Goal: Transaction & Acquisition: Purchase product/service

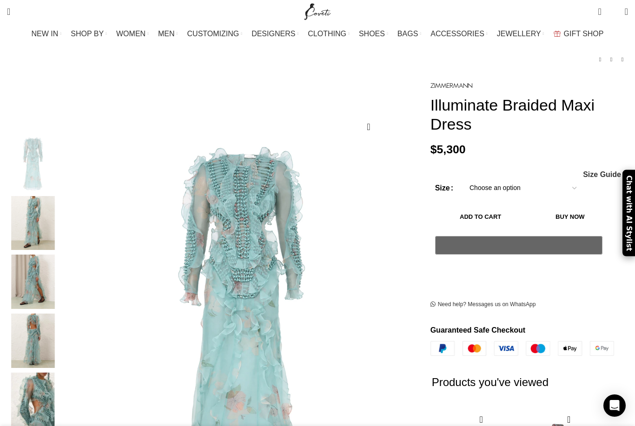
scroll to position [51, 0]
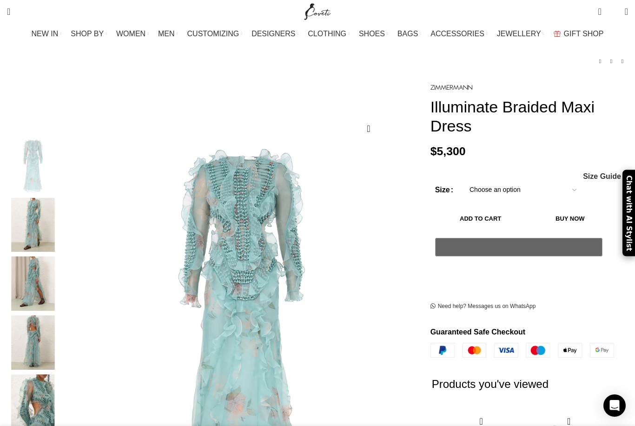
drag, startPoint x: 520, startPoint y: 119, endPoint x: 417, endPoint y: 90, distance: 106.3
click at [423, 90] on div "Illuminate Braided Maxi Dress $ 5,300 Women's clothing size guide Women Clothin…" at bounding box center [529, 367] width 212 height 572
copy h1 "Illuminate Braided Maxi Dress"
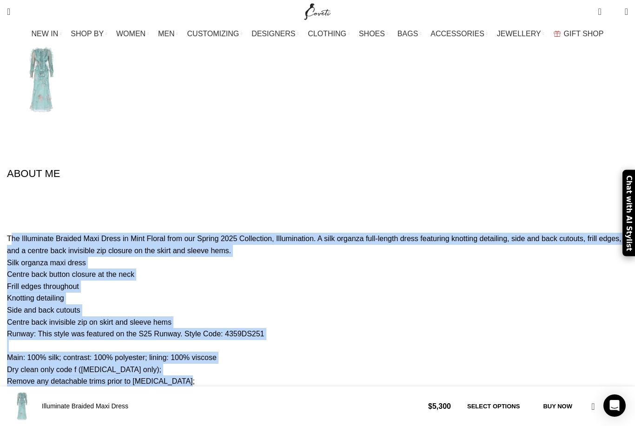
scroll to position [0, 294]
drag, startPoint x: 33, startPoint y: 140, endPoint x: 204, endPoint y: 265, distance: 211.5
copy div "The Illuminate Braided Maxi Dress in Mint Floral from our Spring 2025 Collectio…"
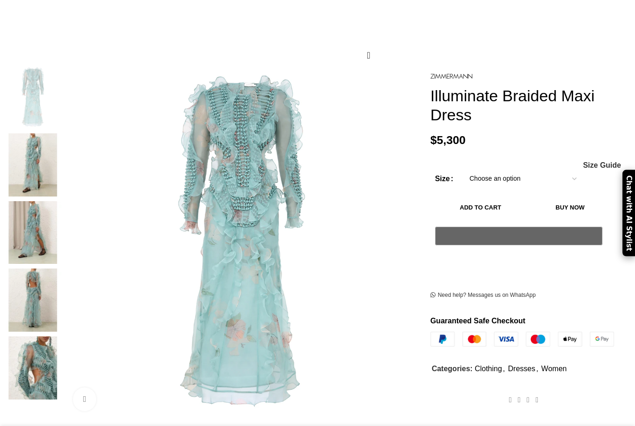
click at [58, 137] on img at bounding box center [33, 164] width 57 height 63
click at [61, 139] on img at bounding box center [33, 164] width 57 height 63
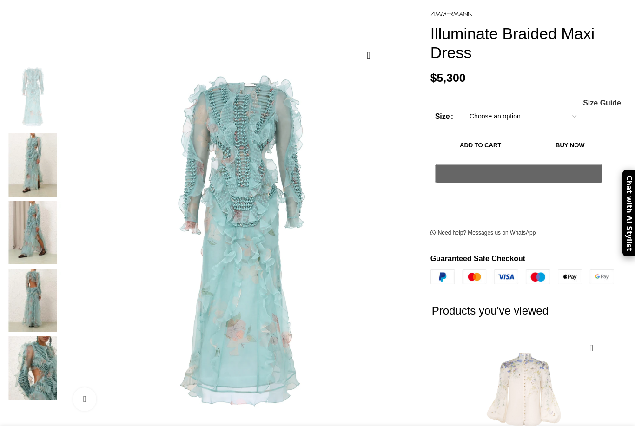
click at [61, 146] on img at bounding box center [33, 164] width 57 height 63
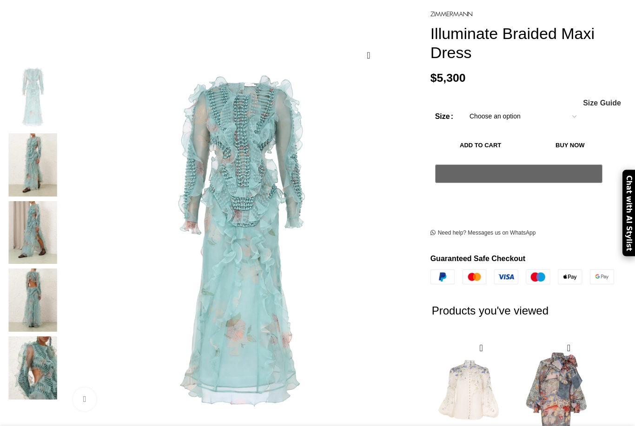
click at [61, 150] on img at bounding box center [33, 164] width 57 height 63
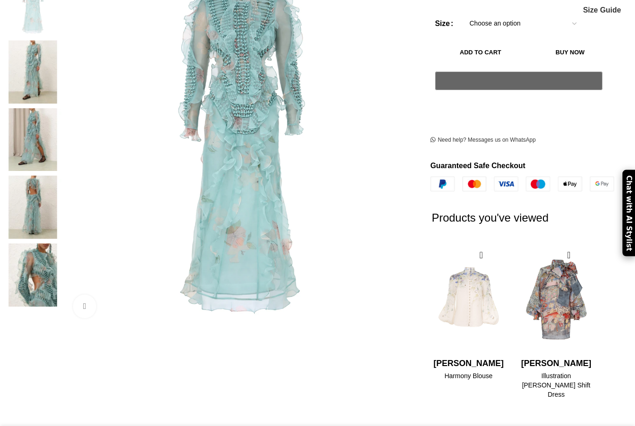
scroll to position [211, 0]
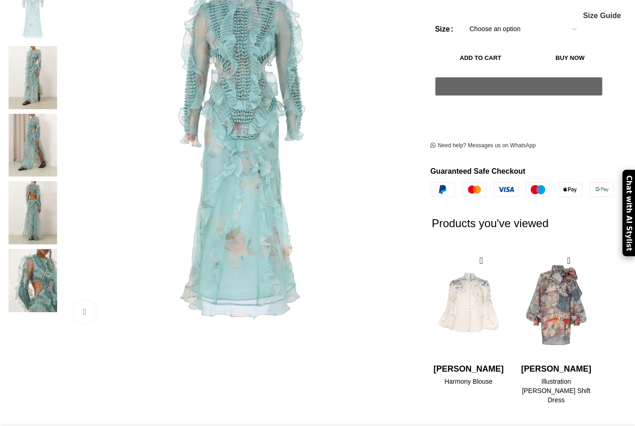
click at [57, 128] on img at bounding box center [33, 145] width 57 height 63
click at [61, 114] on img at bounding box center [33, 145] width 57 height 63
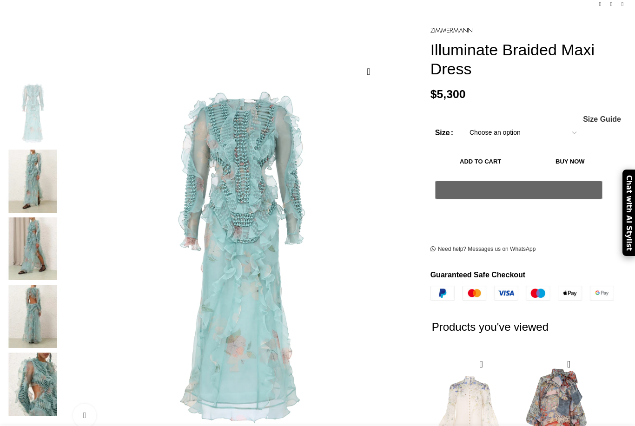
scroll to position [22, 0]
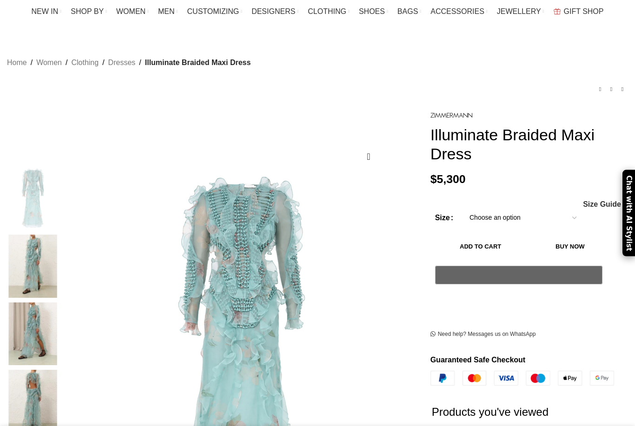
click at [61, 238] on img at bounding box center [33, 266] width 57 height 63
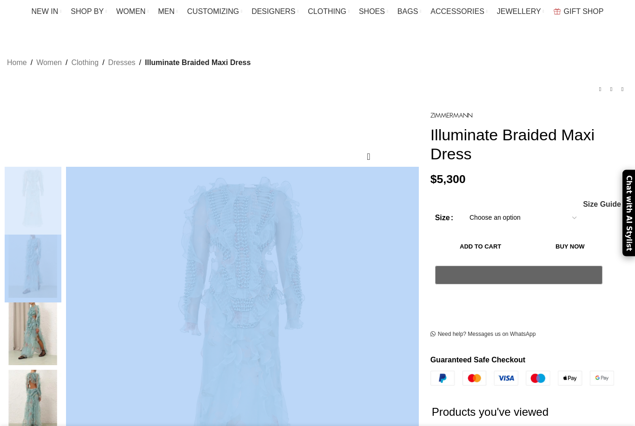
click at [61, 238] on img at bounding box center [33, 266] width 57 height 63
click at [88, 95] on div "Home Women Clothing Dresses Illuminate Braided Maxi Dress Dawning Corset Dress …" at bounding box center [317, 74] width 621 height 68
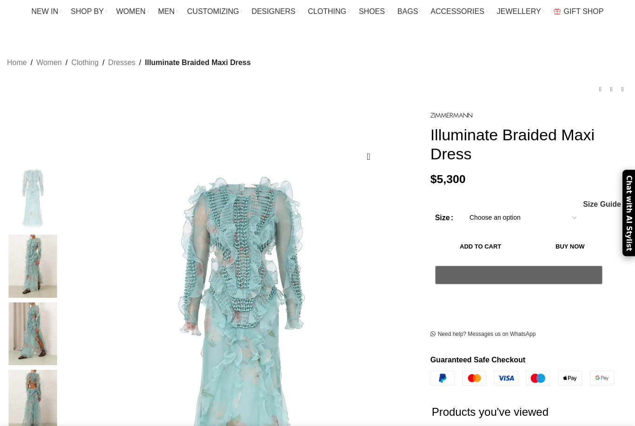
scroll to position [12, 0]
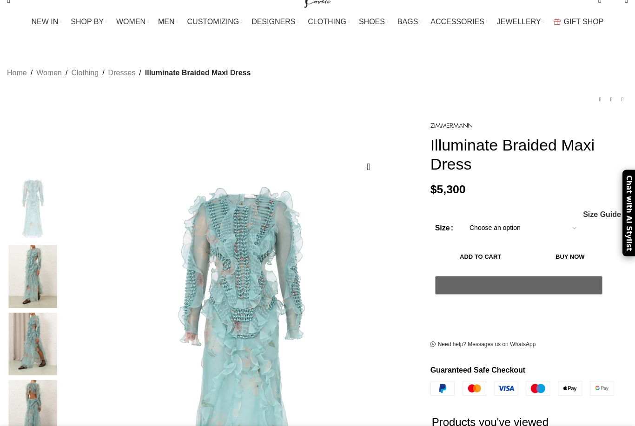
click at [53, 245] on img at bounding box center [33, 276] width 57 height 63
click at [61, 251] on img at bounding box center [33, 276] width 57 height 63
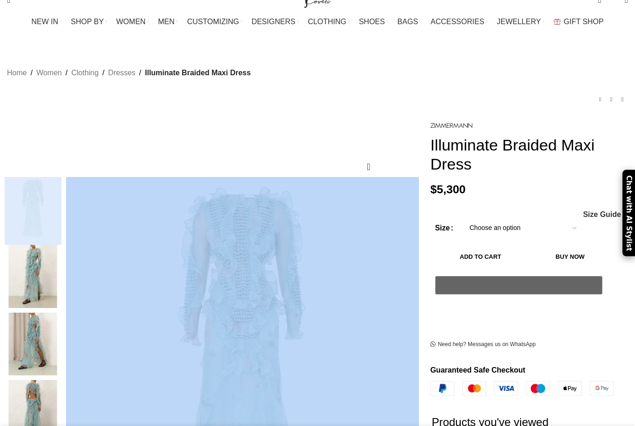
click at [61, 251] on img at bounding box center [33, 276] width 57 height 63
click at [63, 119] on div "Add to wishlist Click to enlarge" at bounding box center [212, 331] width 414 height 425
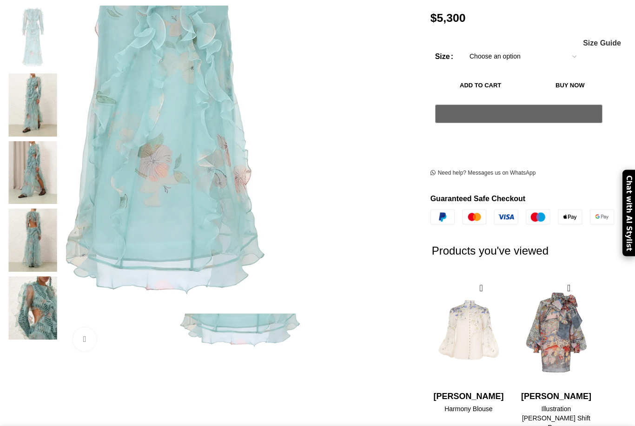
scroll to position [141, 0]
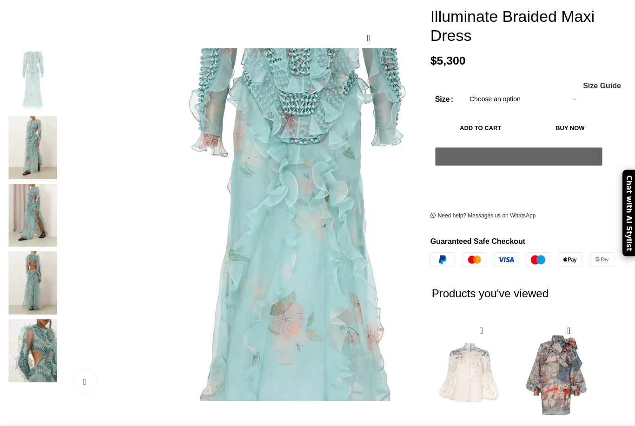
click at [61, 251] on img at bounding box center [33, 282] width 57 height 63
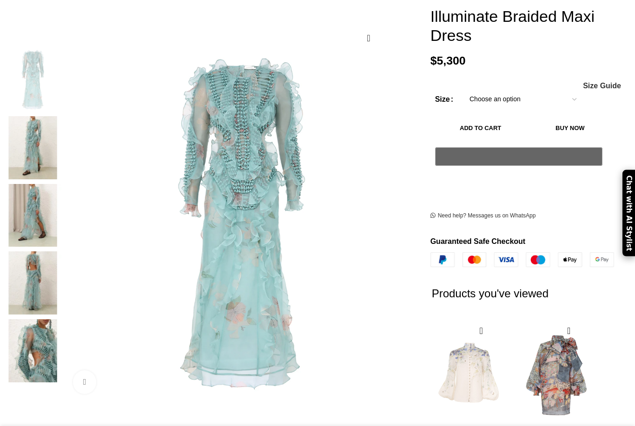
click at [61, 251] on img at bounding box center [33, 282] width 57 height 63
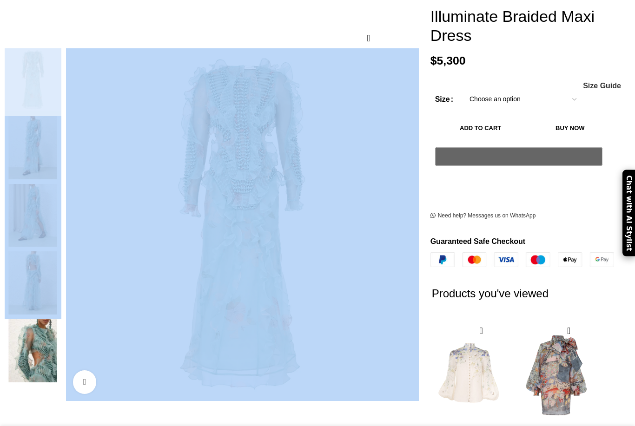
click at [61, 251] on img at bounding box center [33, 282] width 57 height 63
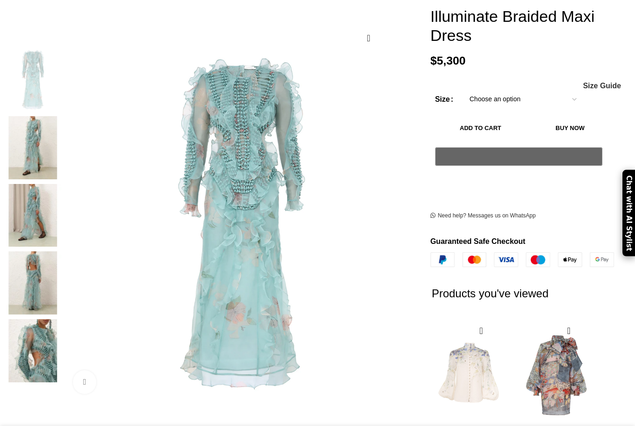
click at [190, 365] on div "Add to wishlist Click to enlarge" at bounding box center [211, 276] width 423 height 572
click at [61, 319] on img at bounding box center [33, 350] width 57 height 63
click at [293, 248] on img at bounding box center [298, 170] width 465 height 604
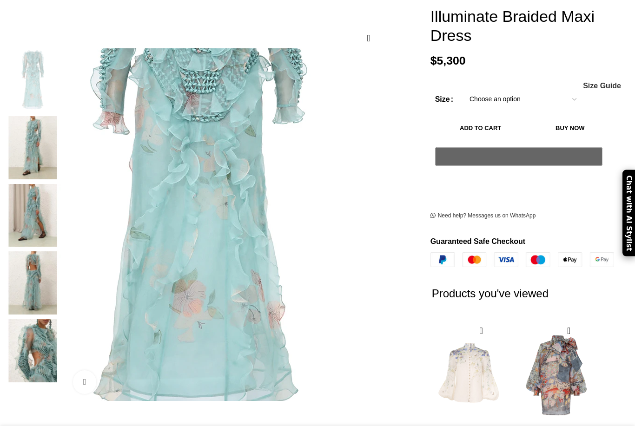
click at [293, 248] on img at bounding box center [199, 147] width 465 height 604
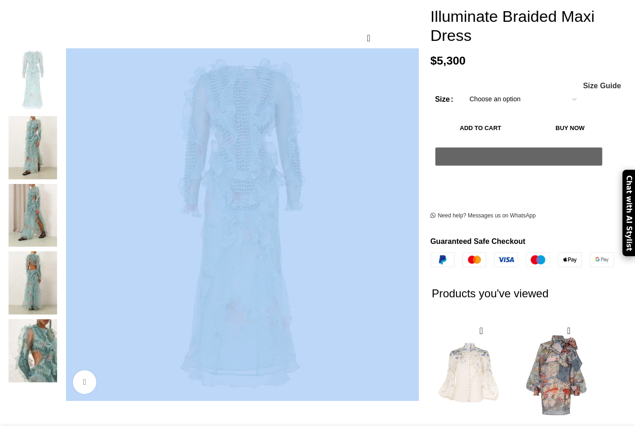
click at [324, 373] on div "Add to wishlist Click to enlarge" at bounding box center [211, 276] width 423 height 572
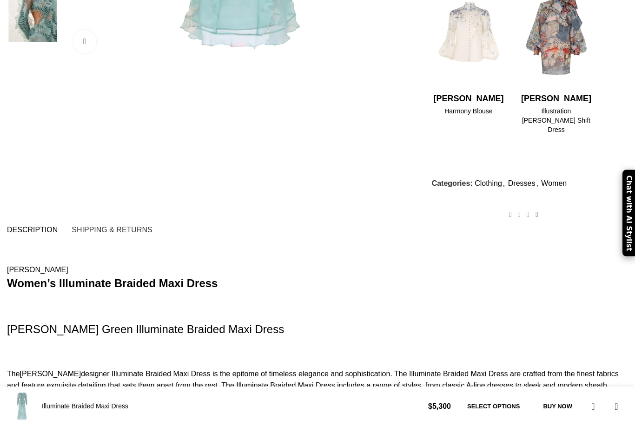
scroll to position [345, 0]
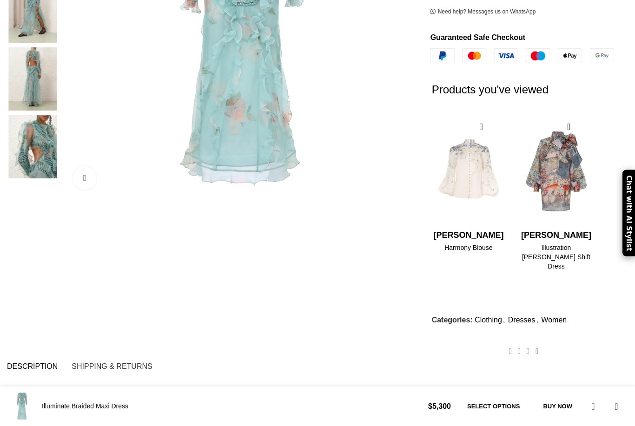
click at [60, 115] on img at bounding box center [33, 146] width 57 height 63
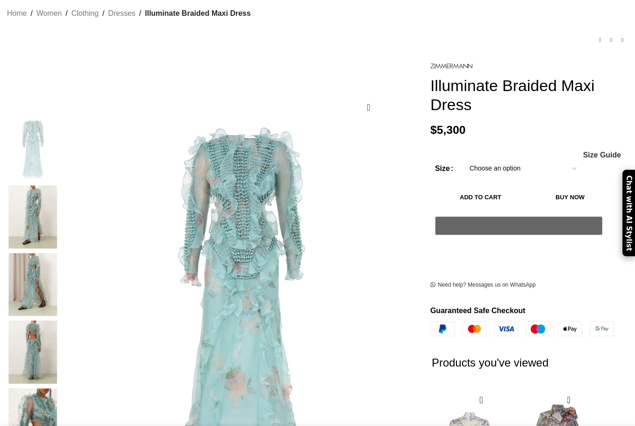
scroll to position [0, 294]
click at [61, 253] on img at bounding box center [33, 284] width 57 height 63
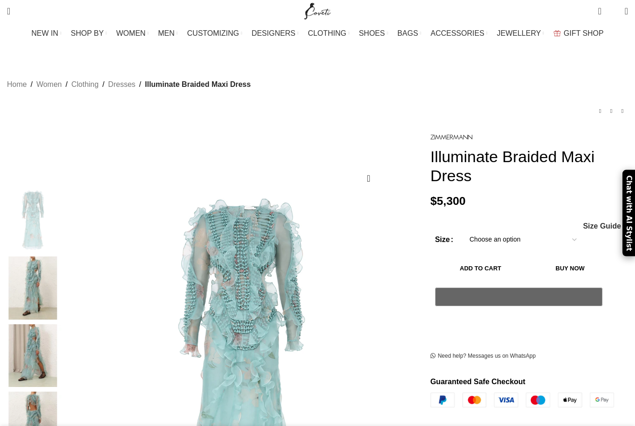
scroll to position [0, 0]
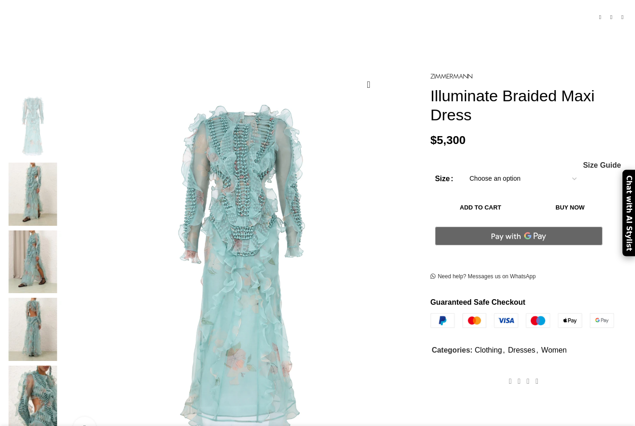
click at [61, 168] on img at bounding box center [33, 194] width 57 height 63
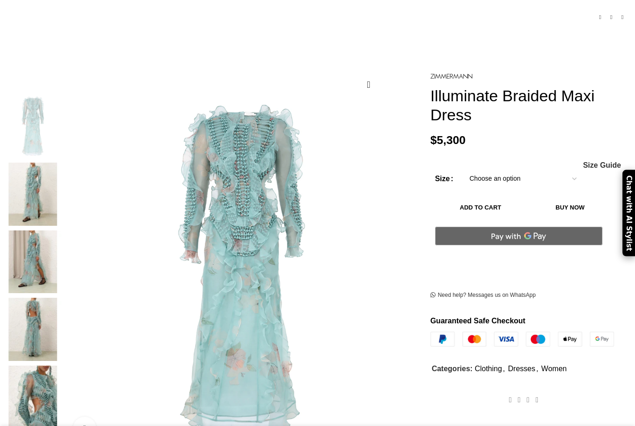
click at [61, 168] on img at bounding box center [33, 194] width 57 height 63
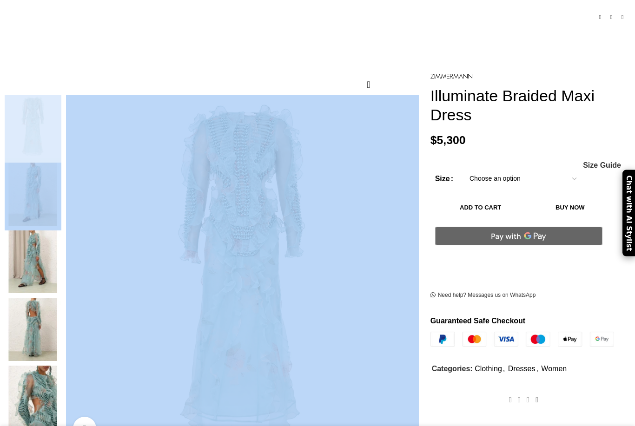
click at [61, 168] on img at bounding box center [33, 194] width 57 height 63
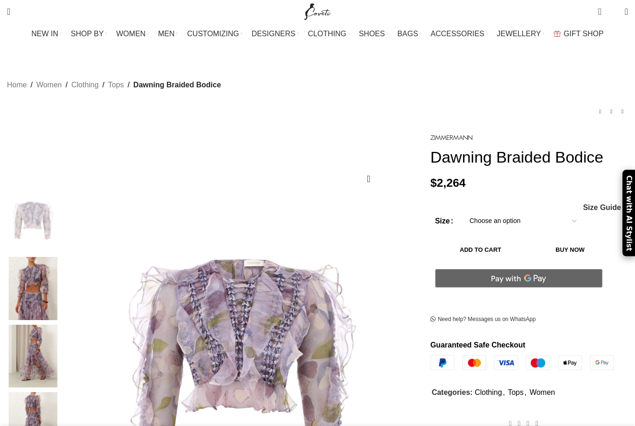
click at [265, 272] on figure at bounding box center [242, 365] width 353 height 353
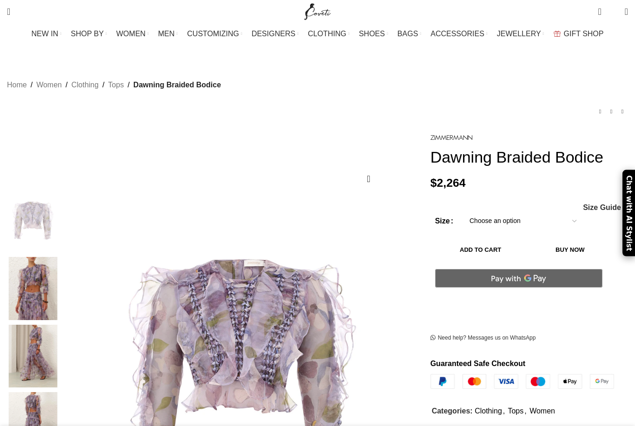
drag, startPoint x: 291, startPoint y: 281, endPoint x: 295, endPoint y: 291, distance: 11.2
click at [61, 265] on img at bounding box center [33, 288] width 57 height 63
